Goal: Navigation & Orientation: Understand site structure

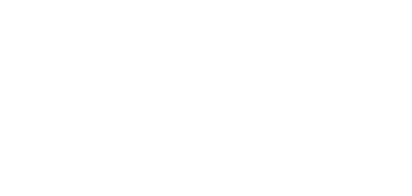
click at [0, 0] on html at bounding box center [0, 0] width 0 height 0
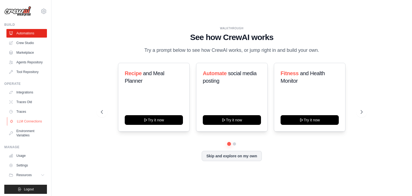
click at [30, 125] on link "LLM Connections" at bounding box center [27, 121] width 40 height 9
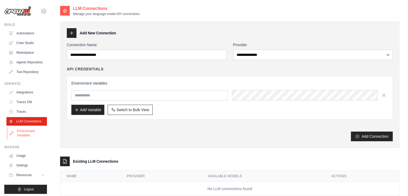
click at [32, 139] on link "Environment Variables" at bounding box center [27, 133] width 40 height 13
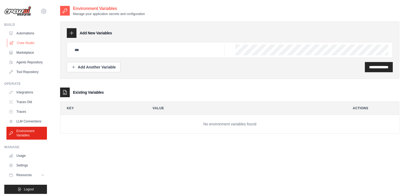
click at [29, 45] on link "Crew Studio" at bounding box center [27, 43] width 40 height 9
click at [32, 64] on link "Agents Repository" at bounding box center [27, 62] width 40 height 9
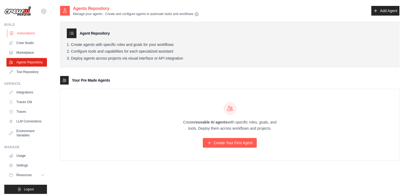
click at [23, 33] on link "Automations" at bounding box center [27, 33] width 40 height 9
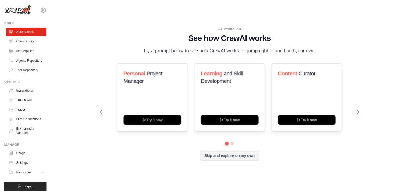
scroll to position [2, 0]
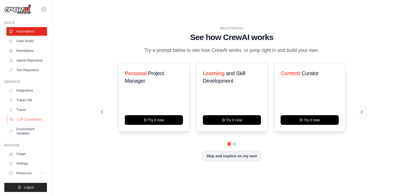
click at [21, 124] on link "LLM Connections" at bounding box center [27, 119] width 40 height 9
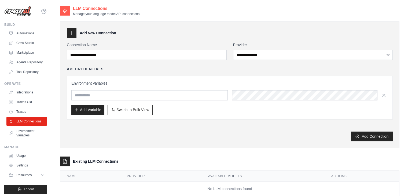
click at [43, 12] on icon at bounding box center [44, 11] width 2 height 2
click at [23, 66] on link "Agents Repository" at bounding box center [27, 62] width 40 height 9
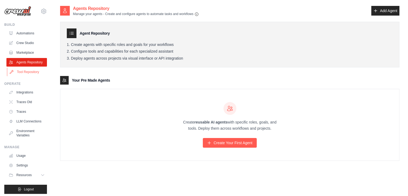
click at [22, 75] on link "Tool Repository" at bounding box center [27, 72] width 40 height 9
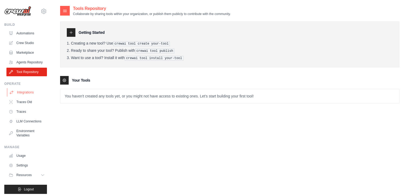
click at [17, 97] on link "Integrations" at bounding box center [27, 92] width 40 height 9
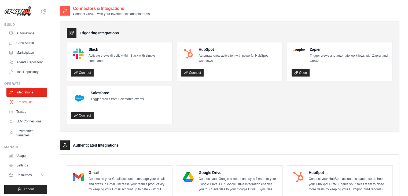
click at [20, 104] on link "Traces Old" at bounding box center [27, 102] width 40 height 9
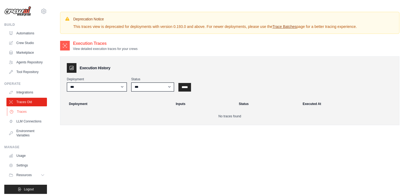
click at [19, 116] on link "Traces" at bounding box center [27, 111] width 40 height 9
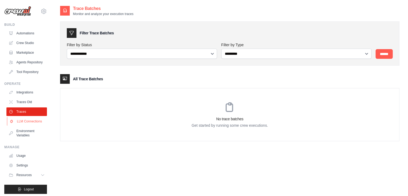
click at [17, 125] on link "LLM Connections" at bounding box center [27, 121] width 40 height 9
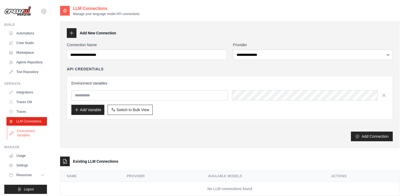
click at [19, 139] on link "Environment Variables" at bounding box center [27, 133] width 40 height 13
